Goal: Task Accomplishment & Management: Manage account settings

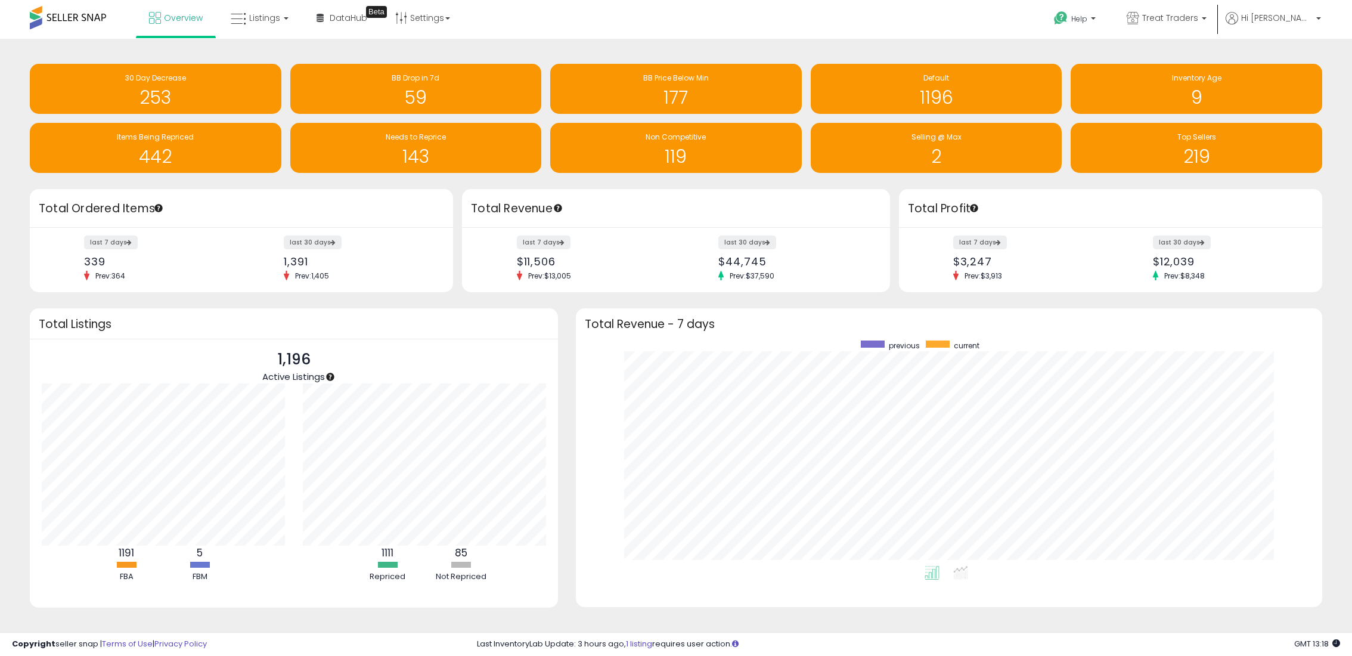
scroll to position [225, 723]
click at [272, 24] on link "Listings" at bounding box center [260, 18] width 76 height 36
click at [285, 57] on icon at bounding box center [269, 59] width 52 height 16
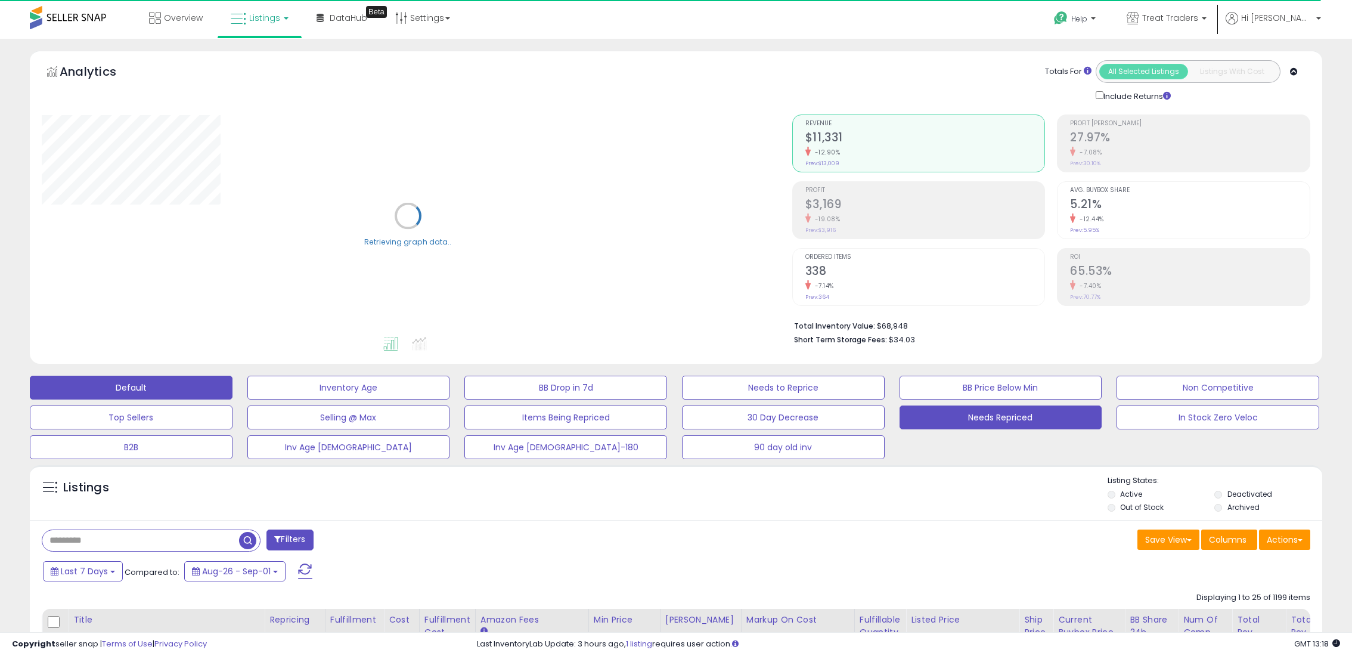
click at [991, 426] on button "Needs Repriced" at bounding box center [1001, 417] width 203 height 24
